Goal: Find contact information: Find contact information

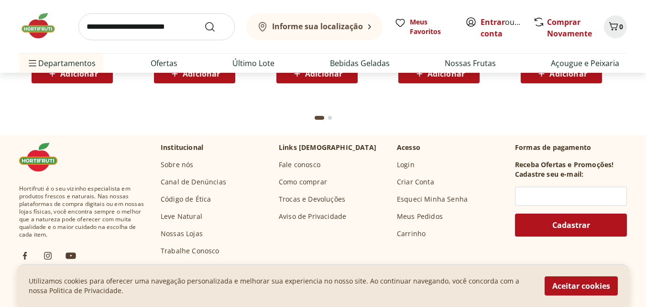
scroll to position [4685, 0]
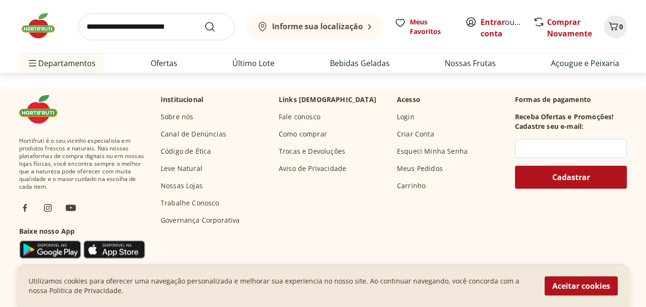
click at [181, 221] on link "Governança Corporativa" at bounding box center [200, 220] width 79 height 10
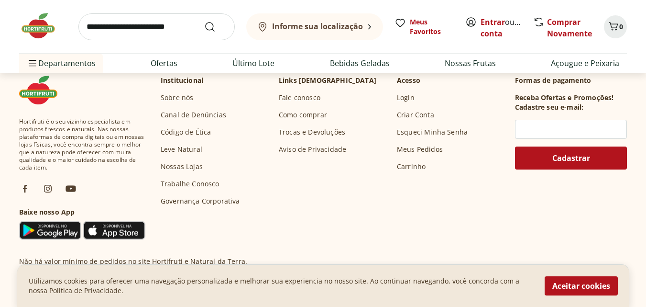
scroll to position [3551, 0]
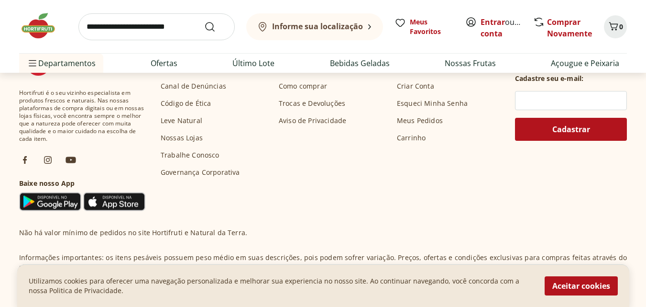
click at [197, 156] on link "Trabalhe Conosco" at bounding box center [190, 155] width 59 height 10
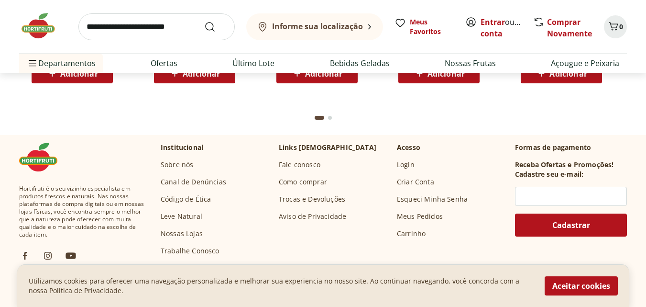
scroll to position [3503, 0]
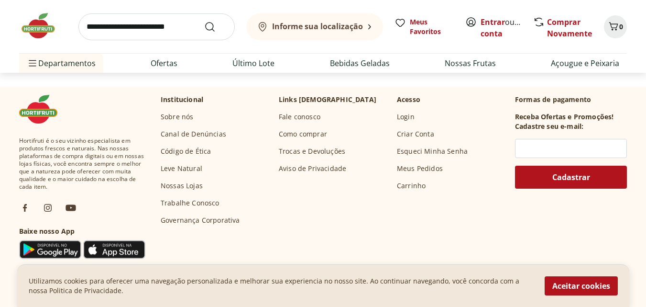
click at [299, 116] on link "Fale conosco" at bounding box center [300, 117] width 42 height 10
